Goal: Entertainment & Leisure: Consume media (video, audio)

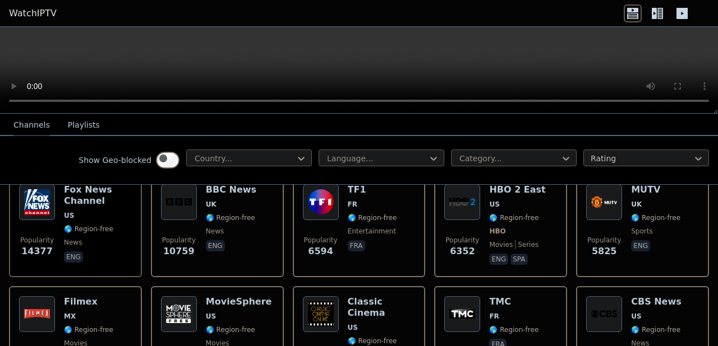
scroll to position [90, 0]
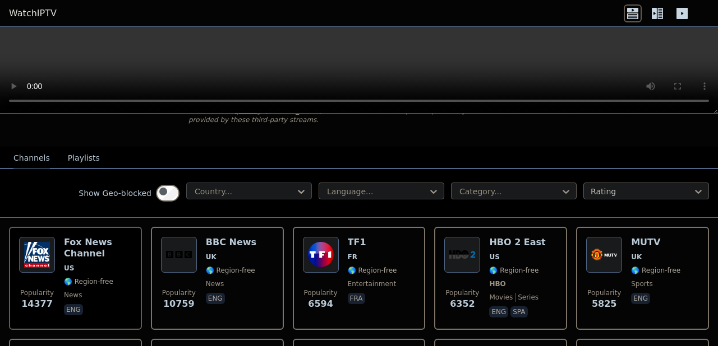
click at [298, 194] on icon at bounding box center [301, 192] width 7 height 4
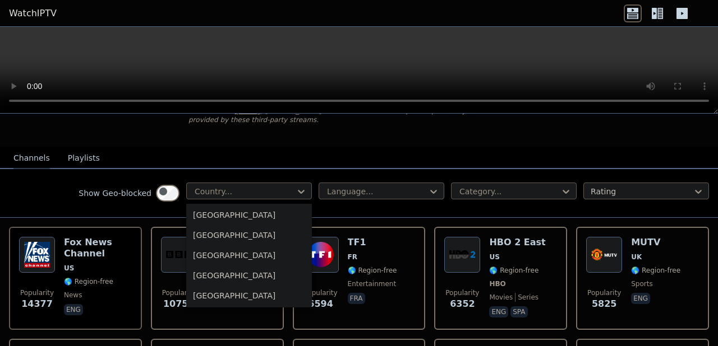
scroll to position [4142, 0]
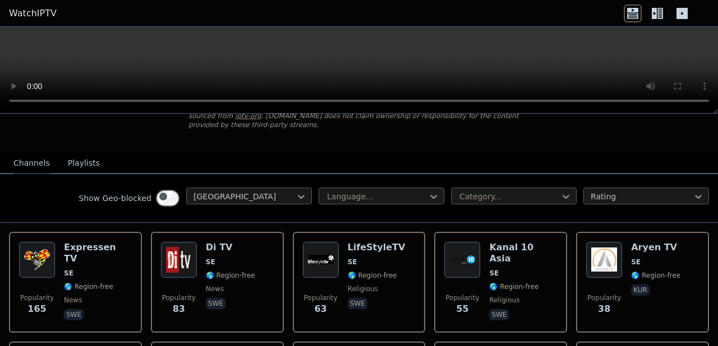
scroll to position [179, 0]
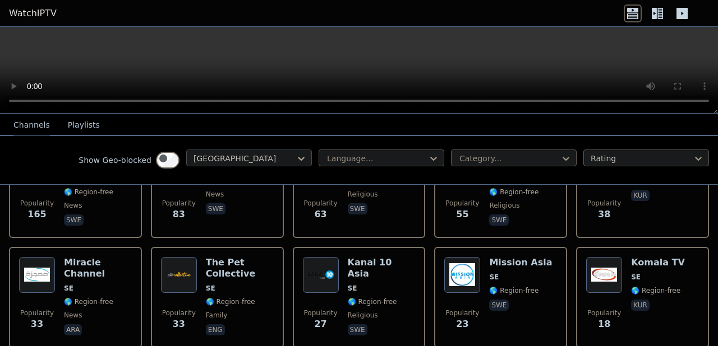
click at [295, 164] on icon at bounding box center [300, 158] width 11 height 11
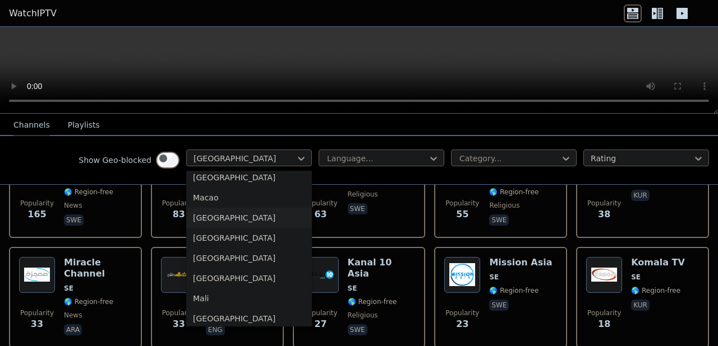
scroll to position [1969, 0]
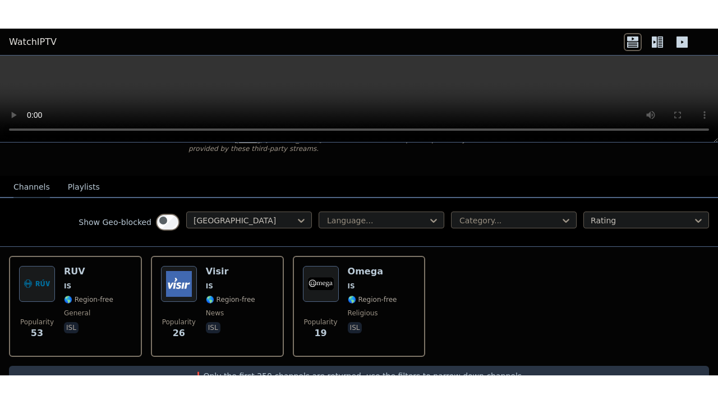
scroll to position [179, 0]
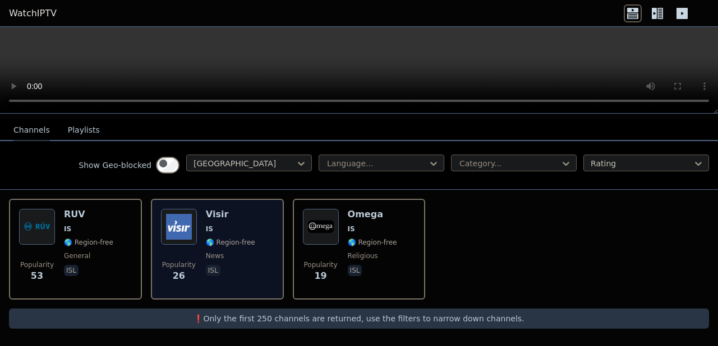
click at [187, 242] on img at bounding box center [179, 227] width 36 height 36
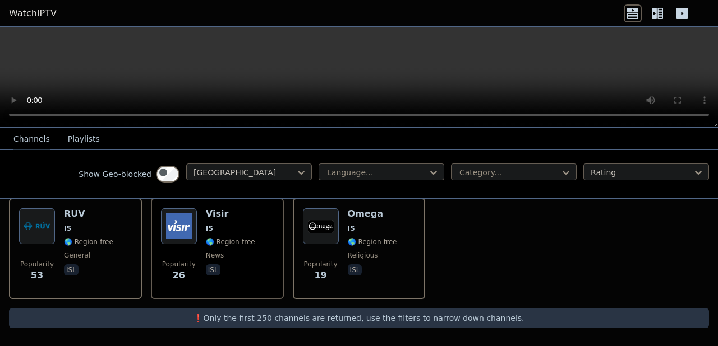
scroll to position [163, 0]
click at [598, 250] on div "Popularity 53 RUV IS 🌎 Region-free general isl Popularity 26 Visir IS 🌎 Region-…" at bounding box center [359, 248] width 718 height 119
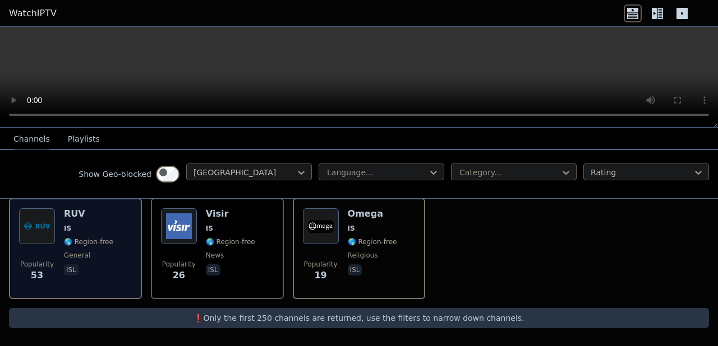
click at [45, 244] on img at bounding box center [37, 227] width 36 height 36
click at [52, 244] on img at bounding box center [37, 227] width 36 height 36
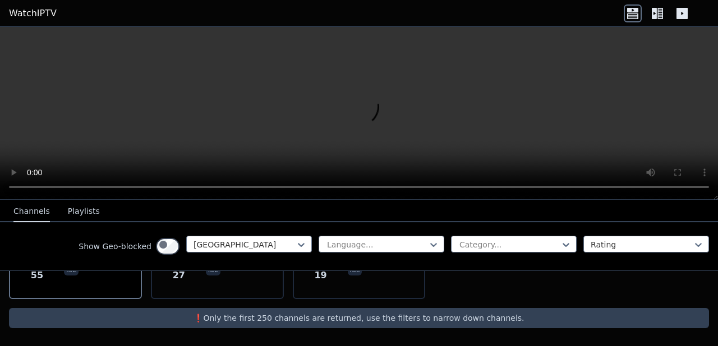
scroll to position [90, 0]
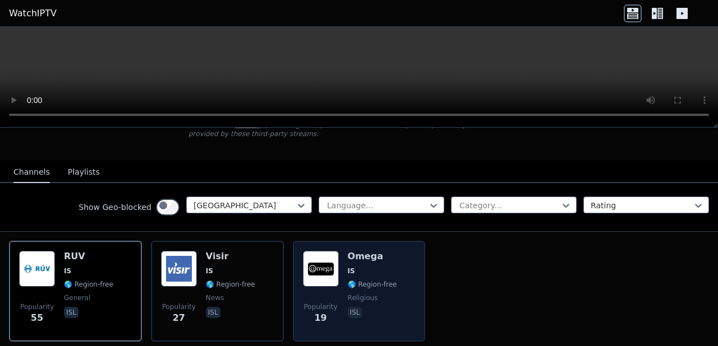
click at [324, 287] on img at bounding box center [321, 269] width 36 height 36
